Goal: Task Accomplishment & Management: Use online tool/utility

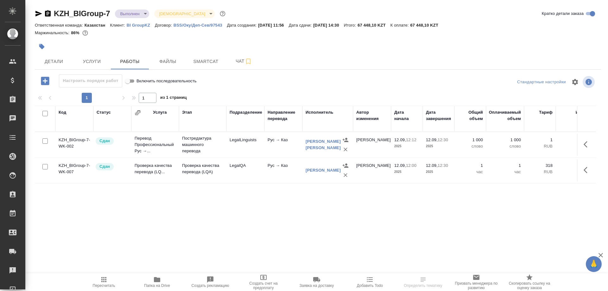
click at [142, 25] on p "BI GroupKZ" at bounding box center [141, 25] width 28 height 5
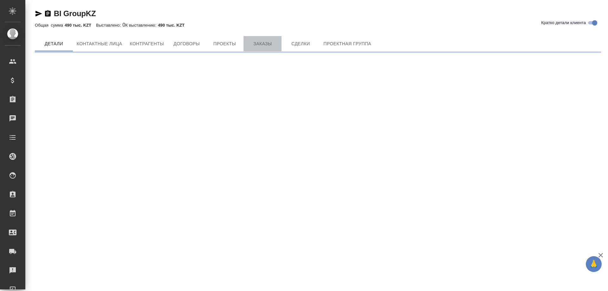
click at [251, 44] on span "Заказы" at bounding box center [262, 44] width 30 height 8
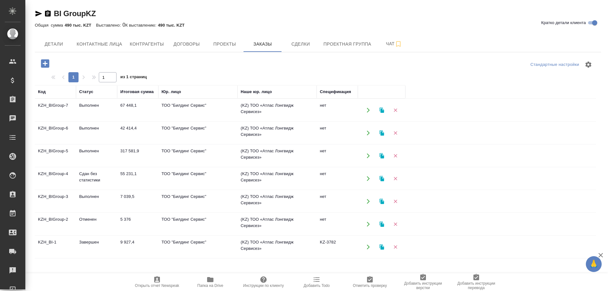
click at [53, 151] on td "KZH_BIGroup-5" at bounding box center [55, 156] width 41 height 22
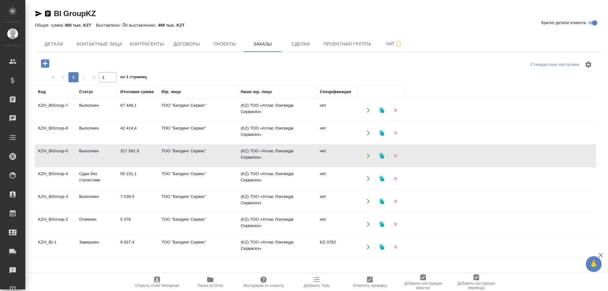
click at [53, 151] on td "KZH_BIGroup-5" at bounding box center [55, 156] width 41 height 22
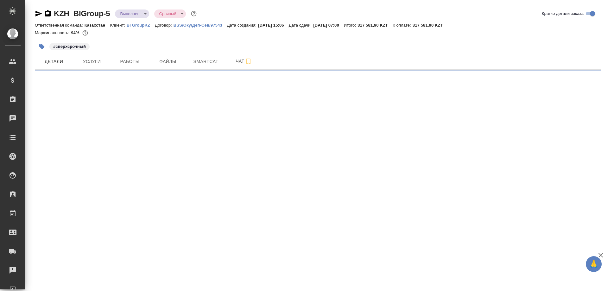
select select "RU"
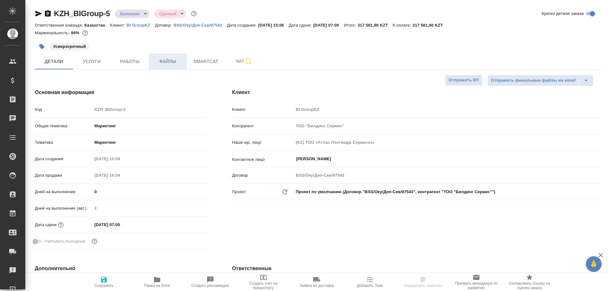
type textarea "x"
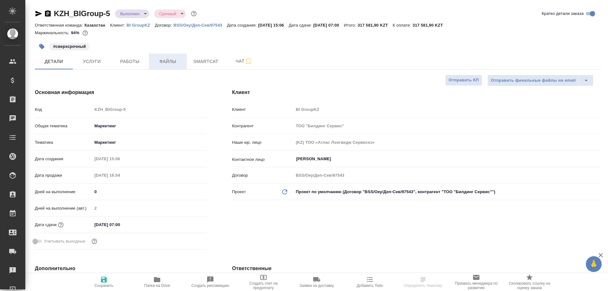
type textarea "x"
click at [196, 63] on span "Smartcat" at bounding box center [206, 62] width 30 height 8
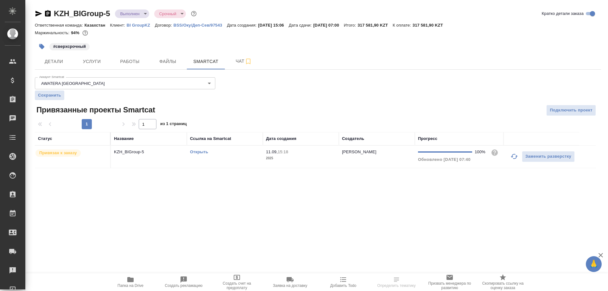
click at [193, 152] on link "Открыть" at bounding box center [199, 152] width 18 height 5
